Goal: Transaction & Acquisition: Download file/media

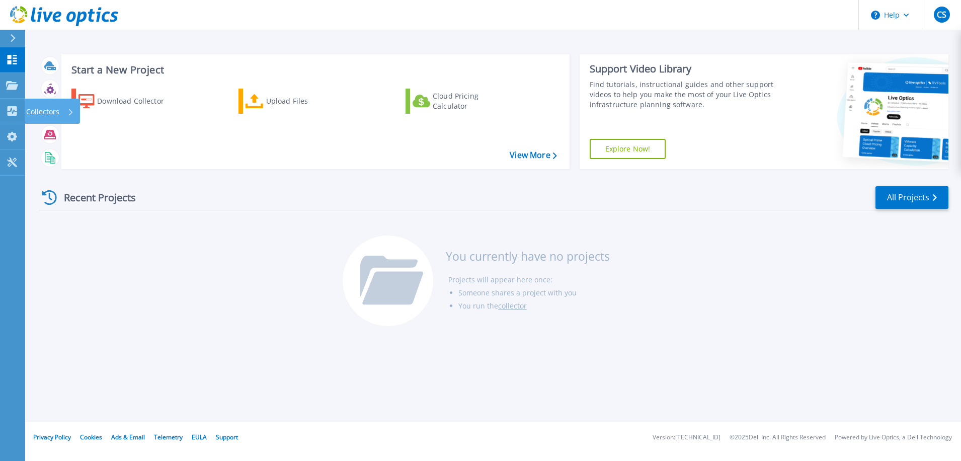
click at [12, 109] on icon at bounding box center [13, 111] width 10 height 10
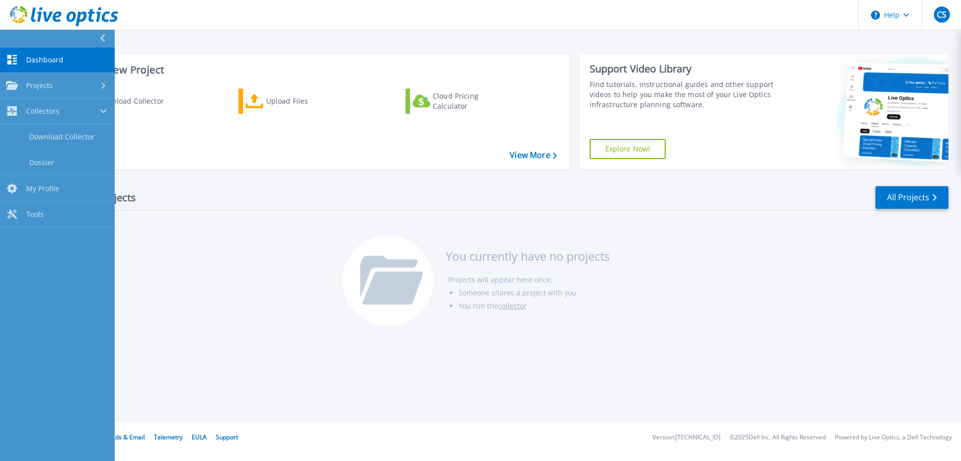
click at [275, 252] on div "Recent Projects All Projects You currently have no projects Projects will appea…" at bounding box center [494, 256] width 910 height 159
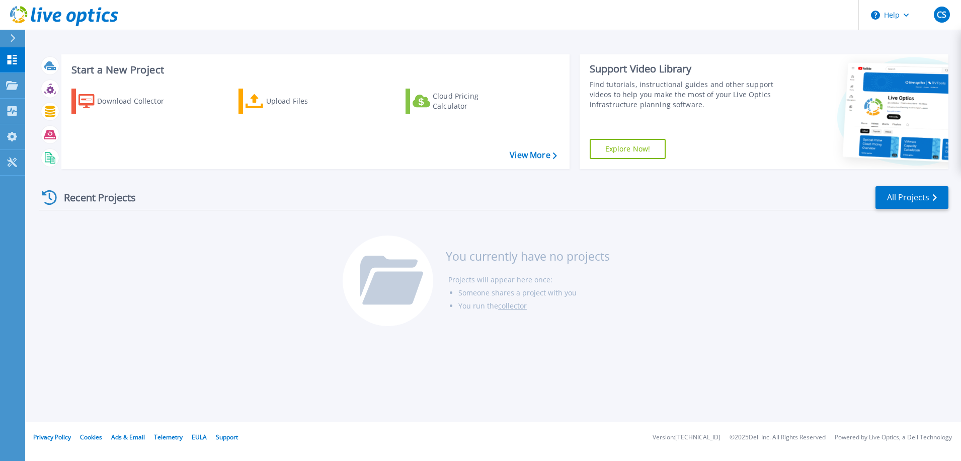
click at [898, 20] on button "Help" at bounding box center [890, 15] width 63 height 30
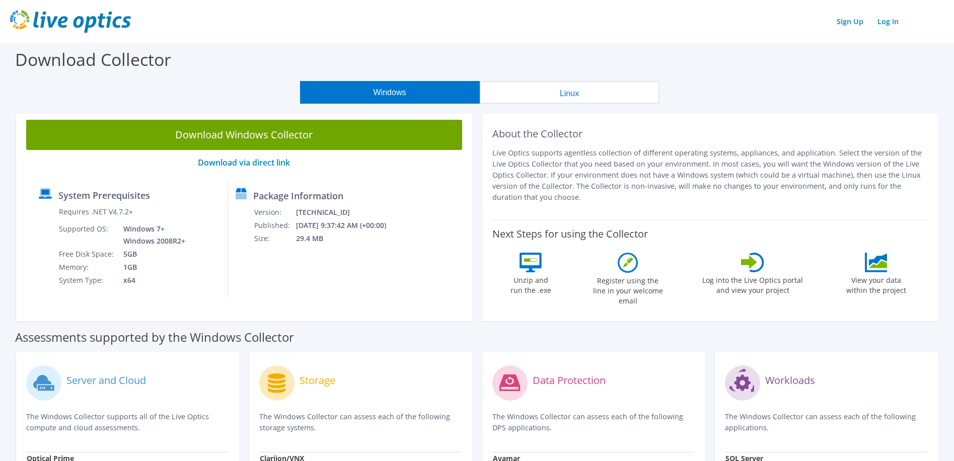
click at [494, 95] on button "Linux" at bounding box center [570, 92] width 180 height 23
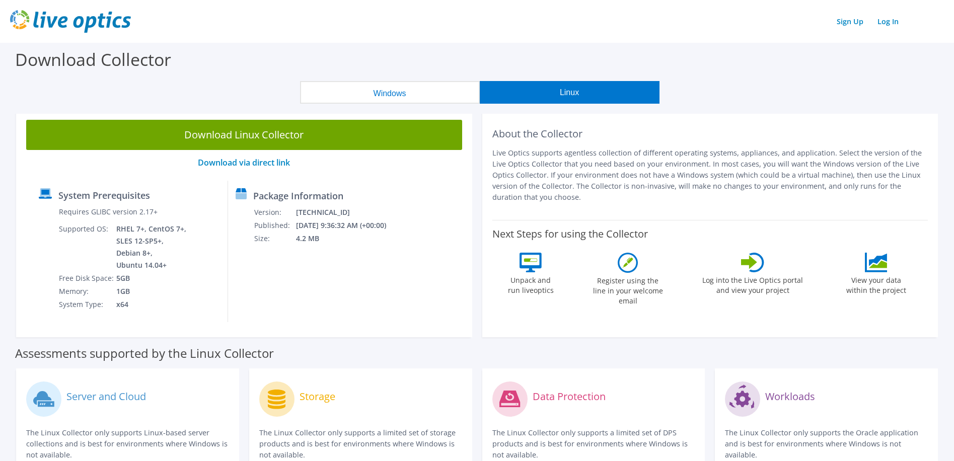
click at [409, 91] on button "Windows" at bounding box center [390, 92] width 180 height 23
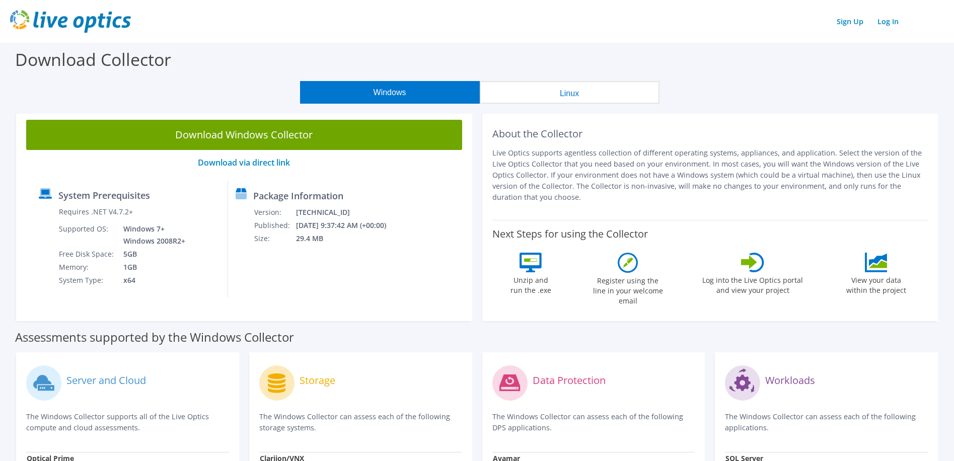
click at [886, 21] on link "Log In" at bounding box center [887, 21] width 31 height 15
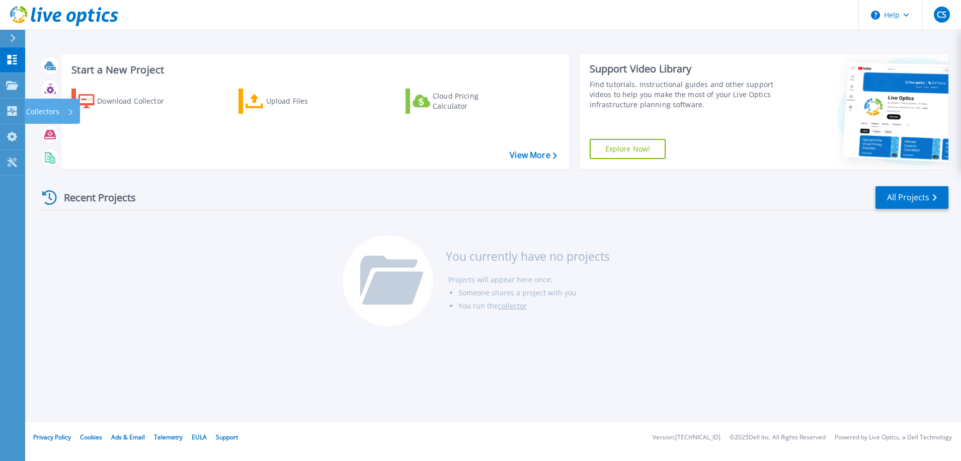
click at [11, 115] on icon at bounding box center [13, 111] width 10 height 10
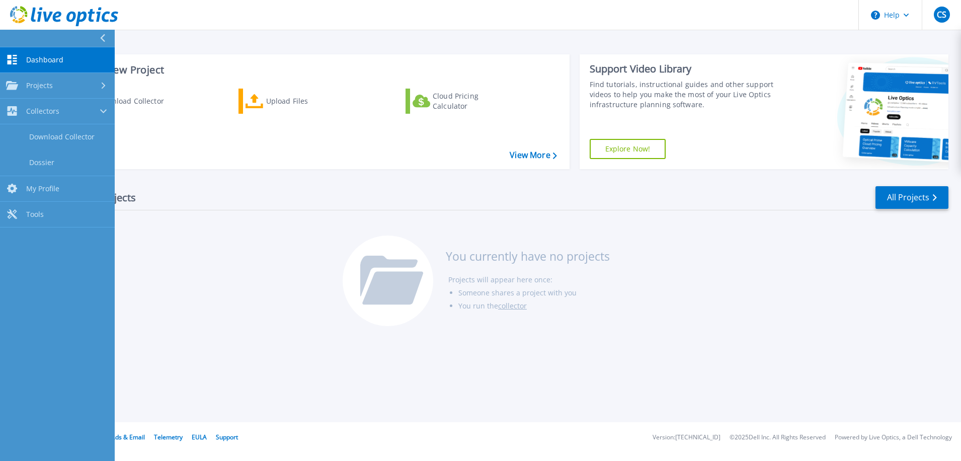
click at [45, 137] on link "Download Collector" at bounding box center [57, 137] width 115 height 26
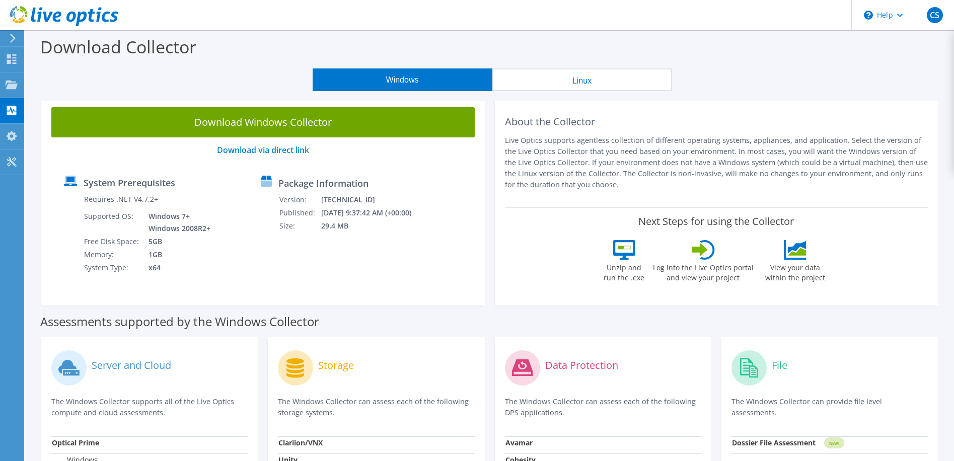
click at [285, 124] on link "Download Windows Collector" at bounding box center [262, 122] width 423 height 30
